Goal: Book appointment/travel/reservation

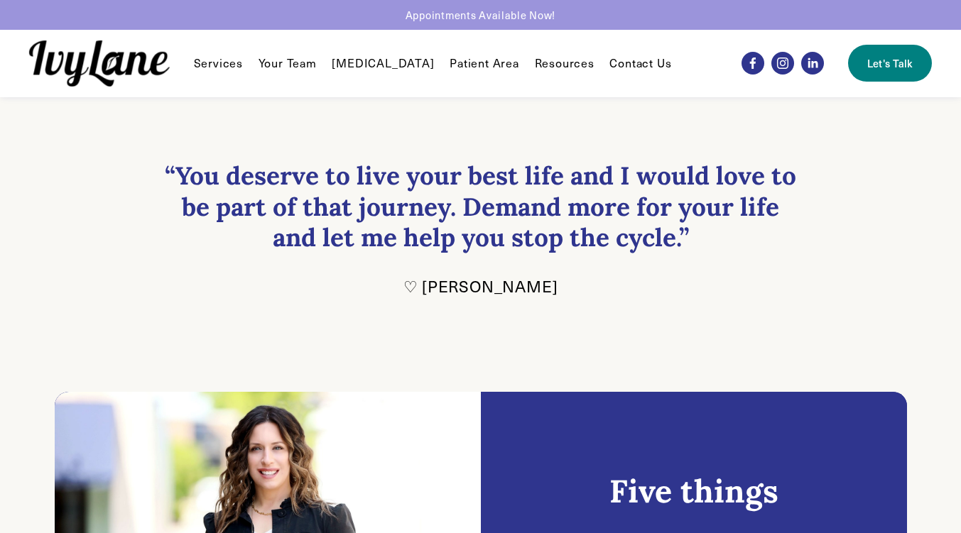
click at [617, 62] on link "Contact Us" at bounding box center [640, 63] width 62 height 17
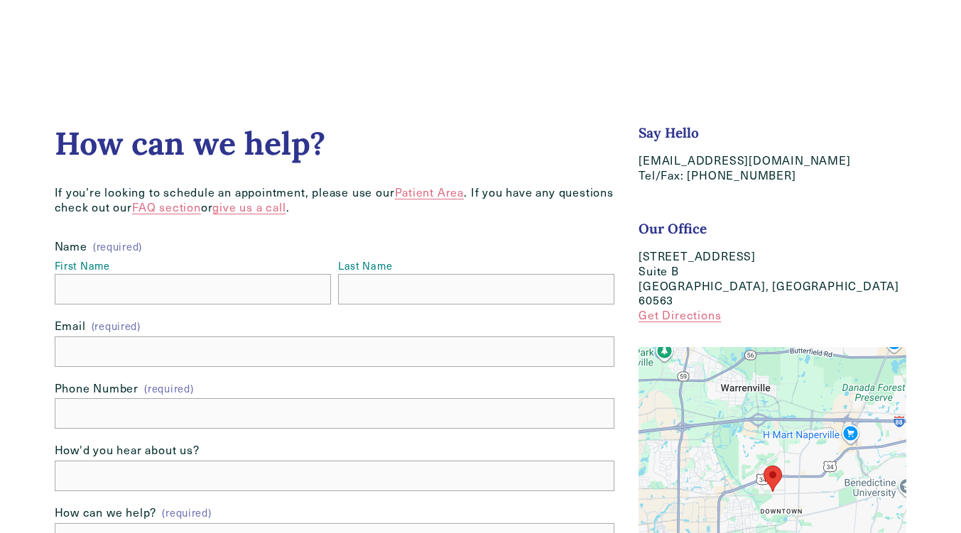
scroll to position [28, 0]
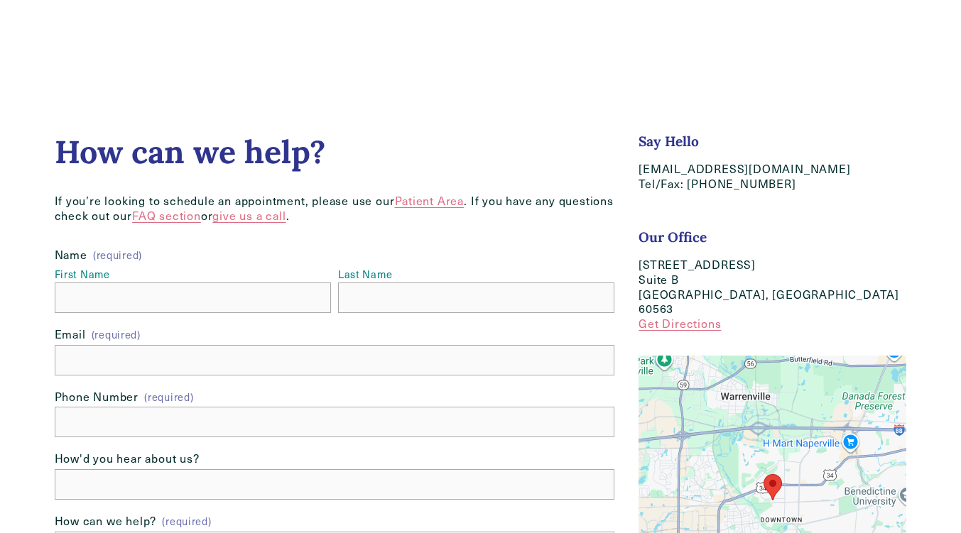
click at [428, 204] on link "Patient Area" at bounding box center [430, 200] width 70 height 15
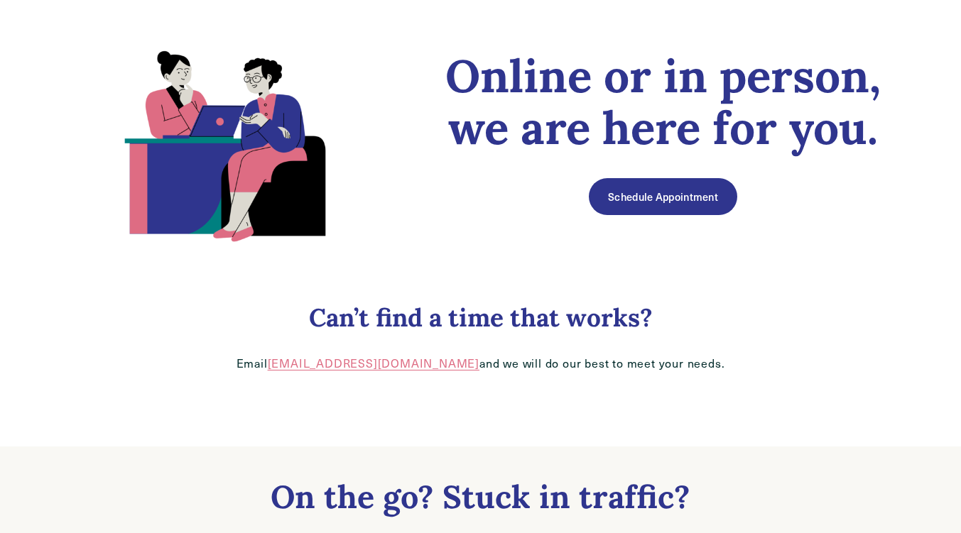
scroll to position [113, 0]
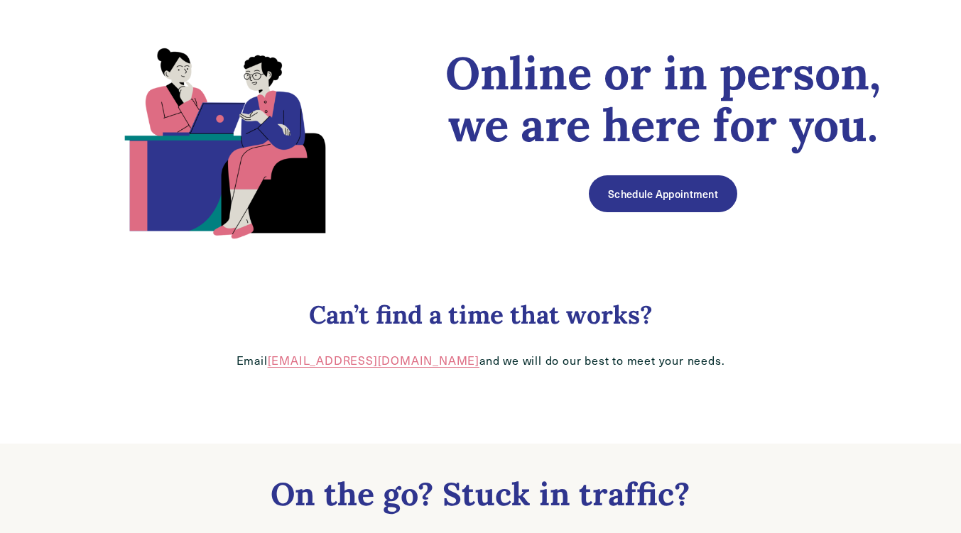
click at [634, 198] on link "Schedule Appointment" at bounding box center [663, 193] width 148 height 37
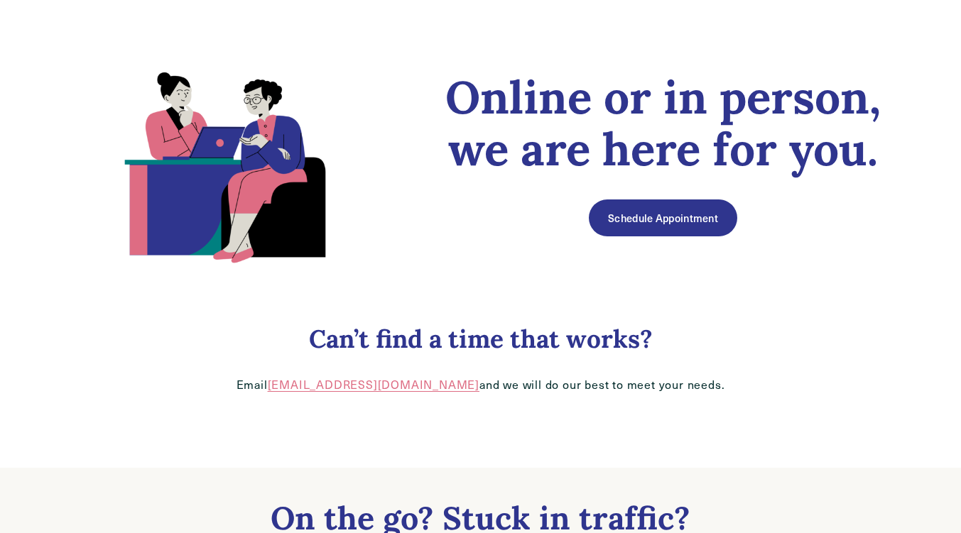
scroll to position [88, 0]
click at [645, 209] on link "Schedule Appointment" at bounding box center [663, 218] width 148 height 37
